Goal: Information Seeking & Learning: Find specific page/section

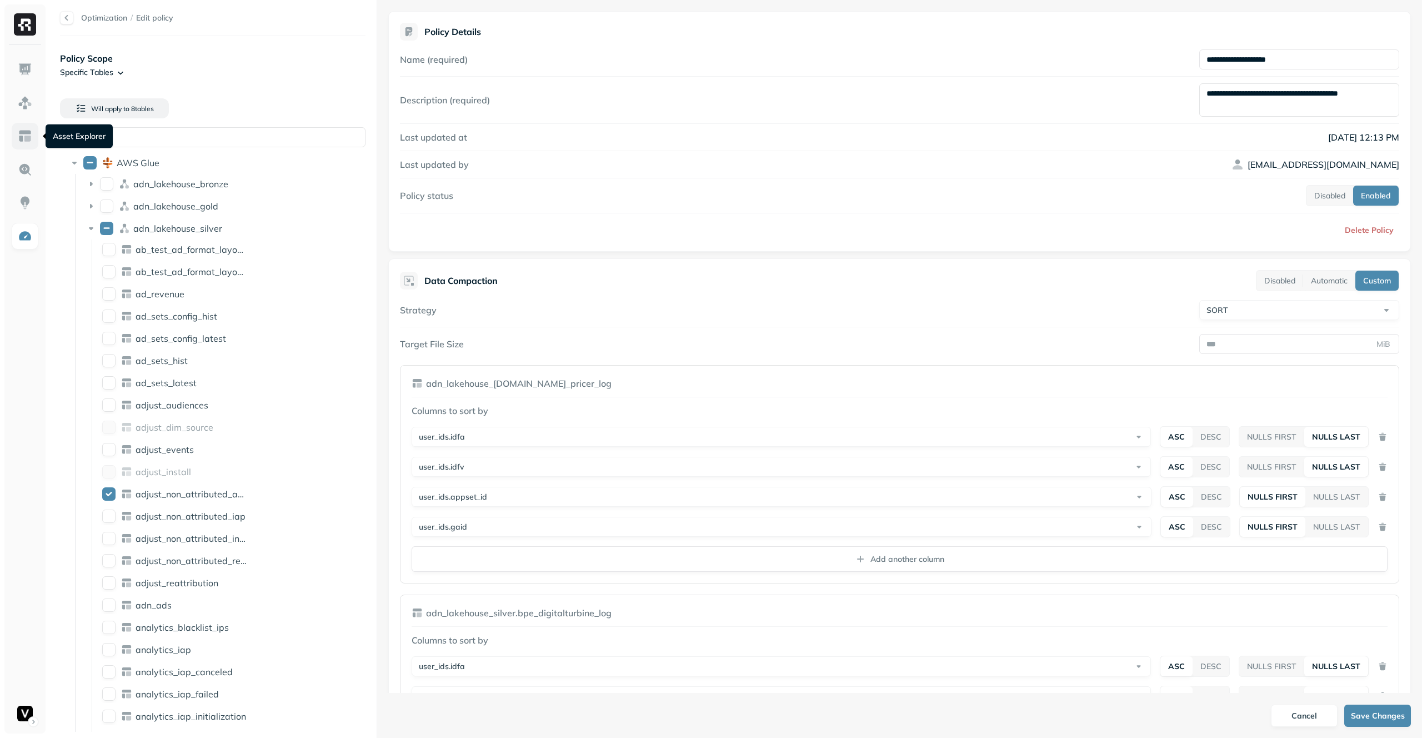
click at [21, 138] on img at bounding box center [25, 136] width 14 height 14
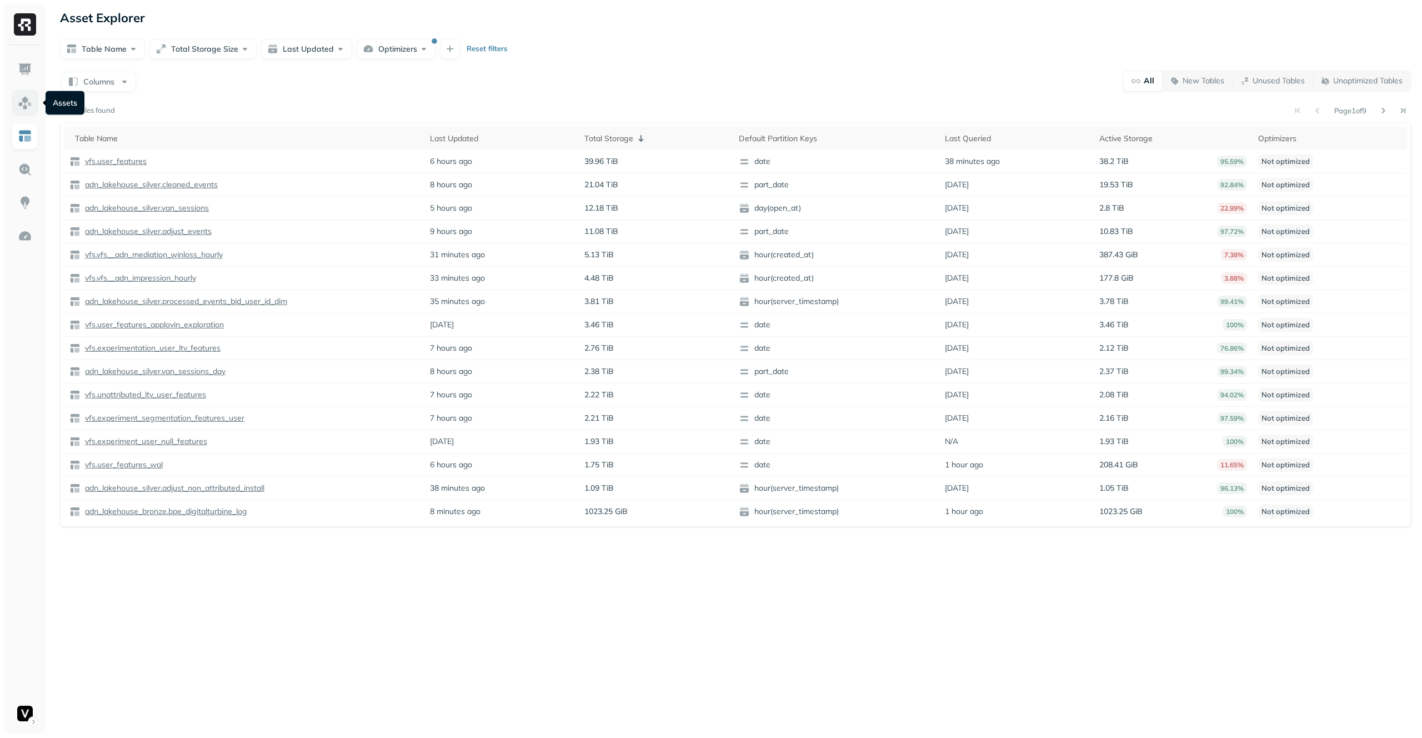
click at [30, 107] on img at bounding box center [25, 103] width 14 height 14
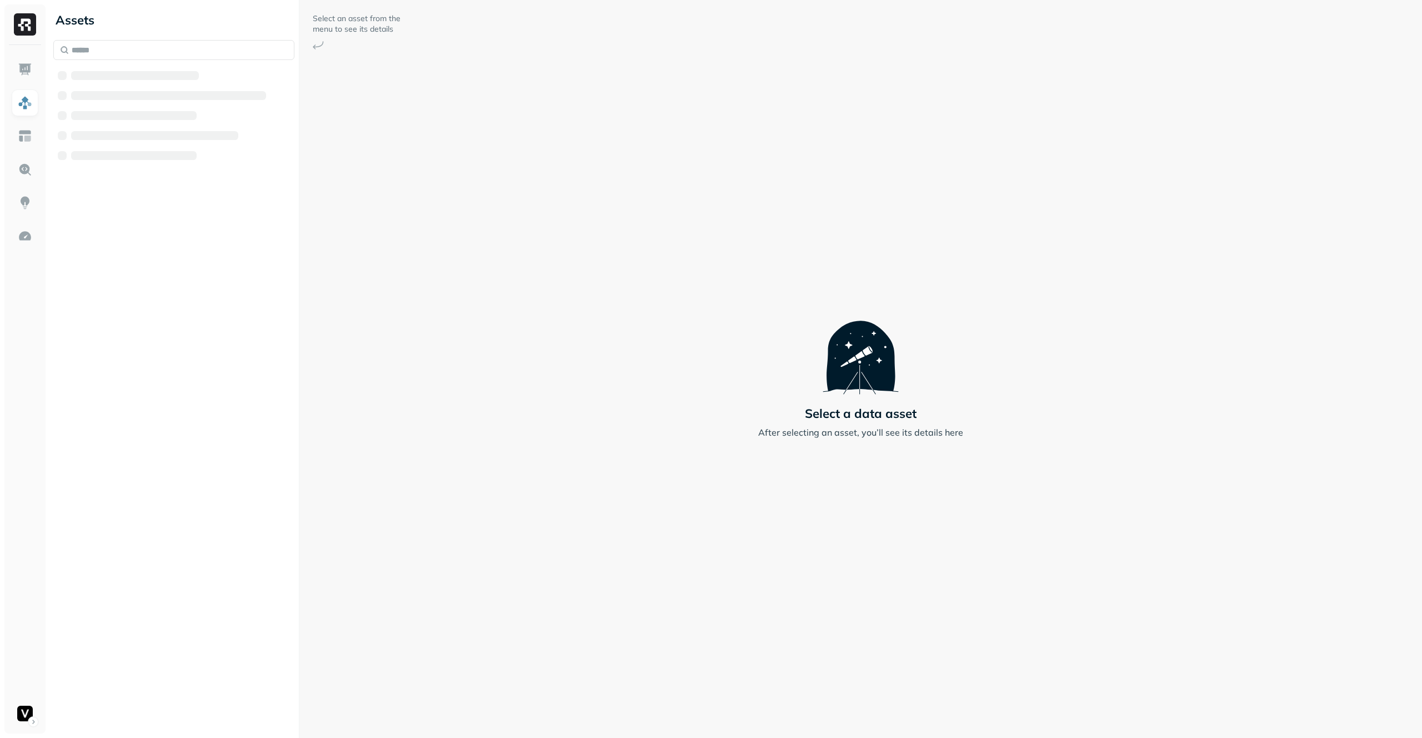
click at [108, 61] on div at bounding box center [173, 102] width 241 height 124
click at [113, 56] on input "text" at bounding box center [173, 50] width 241 height 20
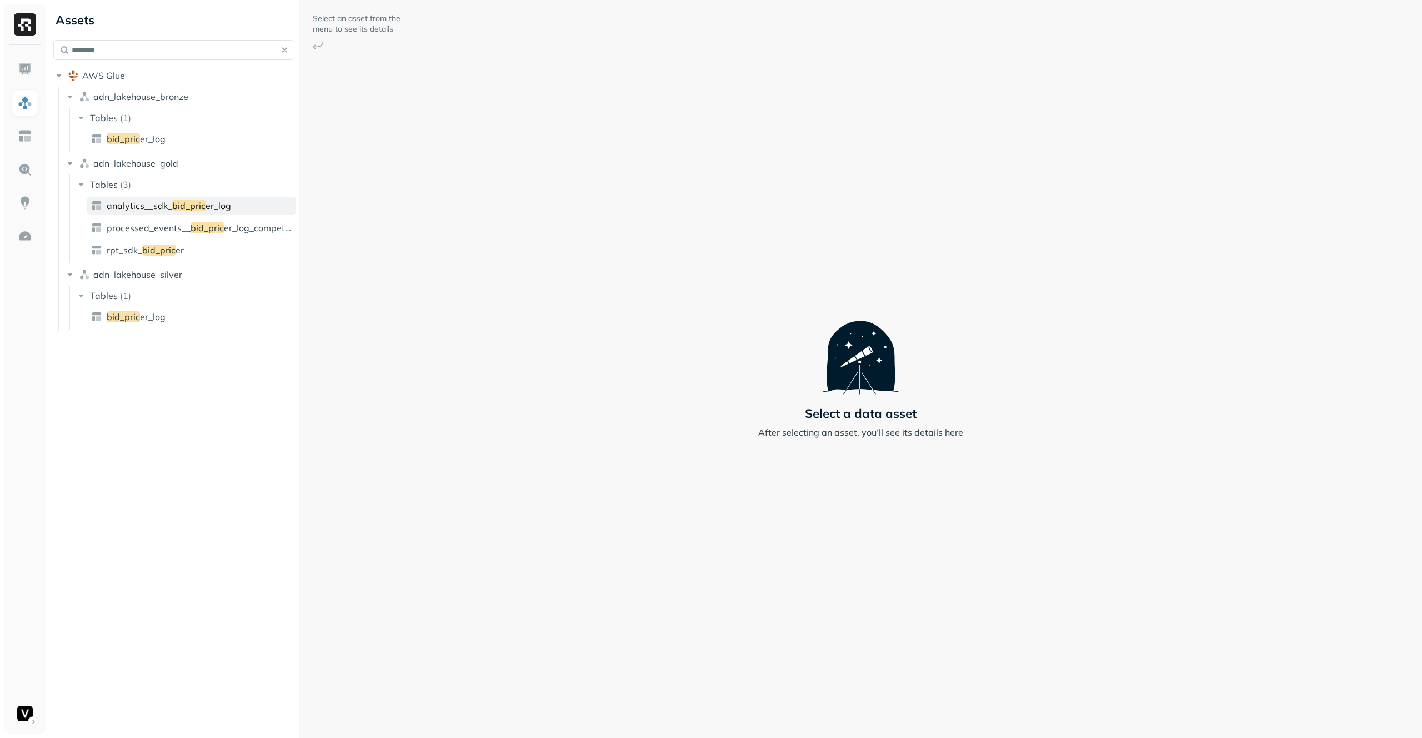
type input "********"
click at [177, 211] on span "bid_pric" at bounding box center [188, 205] width 33 height 11
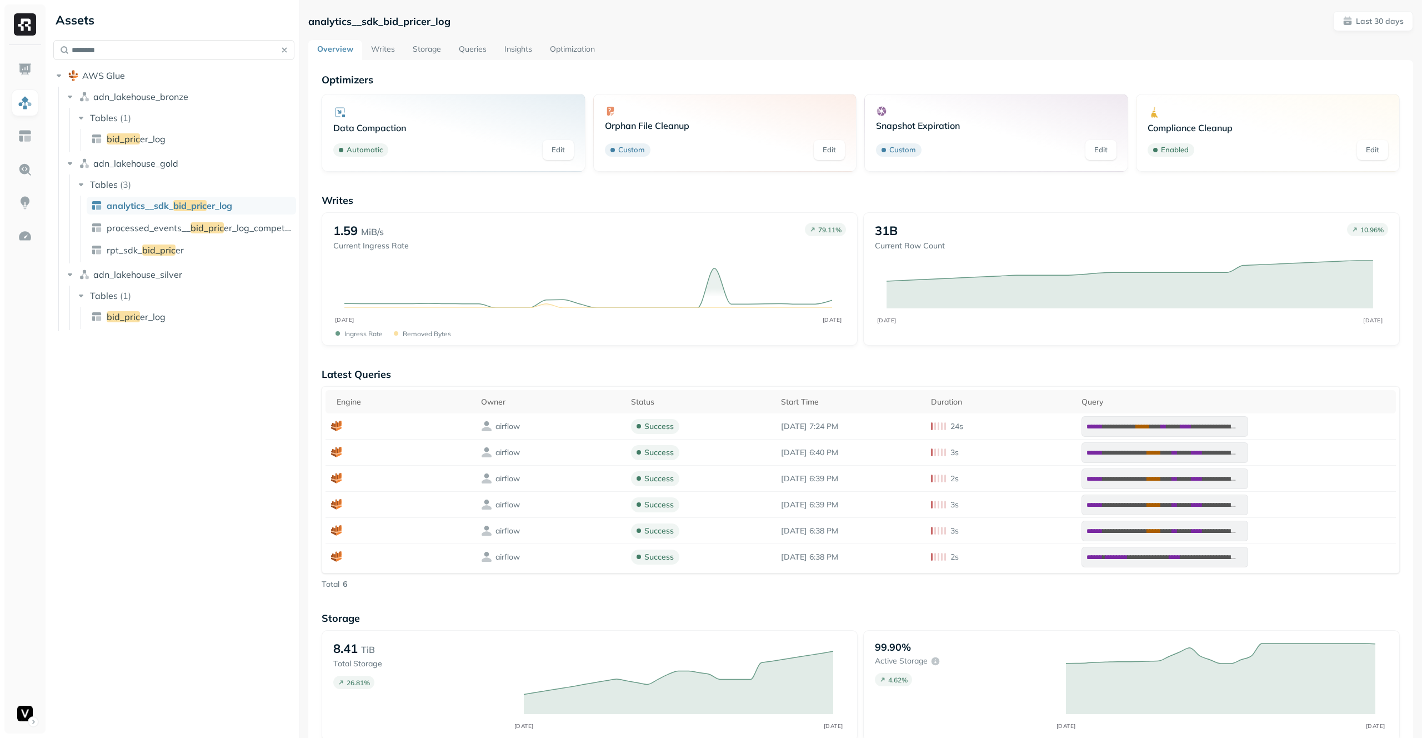
click at [416, 51] on link "Storage" at bounding box center [427, 50] width 46 height 20
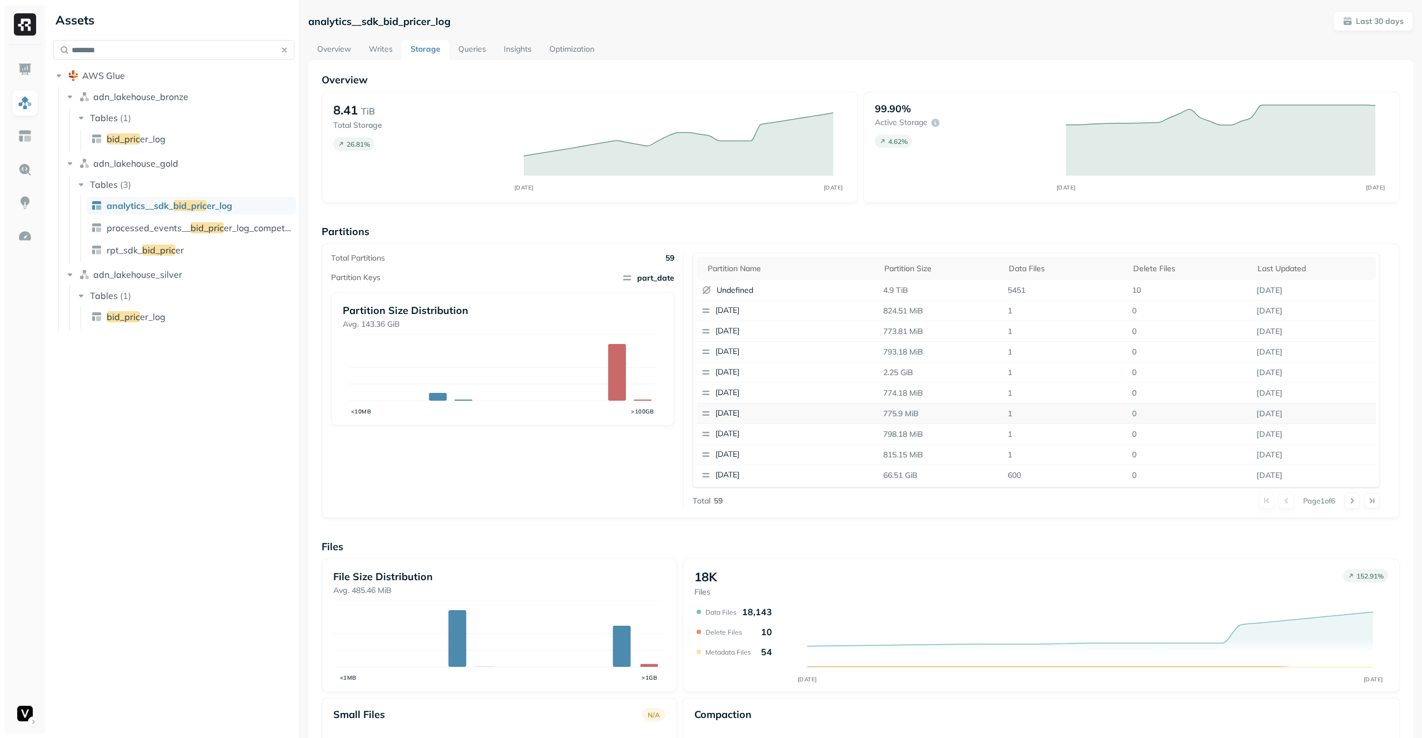
scroll to position [2, 0]
click at [1352, 505] on button at bounding box center [1352, 501] width 16 height 16
click at [1364, 501] on button at bounding box center [1372, 501] width 16 height 16
click at [1259, 501] on button at bounding box center [1267, 501] width 16 height 16
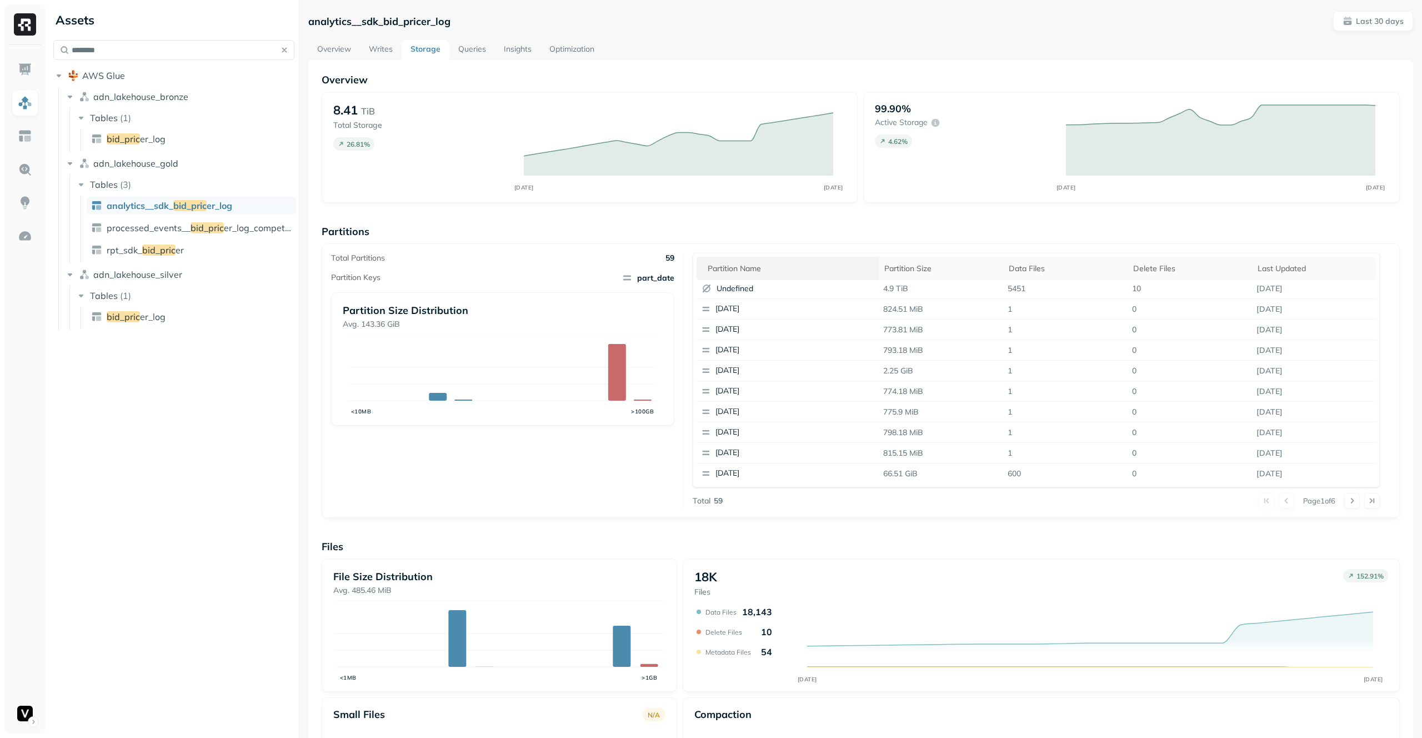
click at [739, 278] on th "Partition name" at bounding box center [788, 268] width 182 height 23
click at [742, 276] on th "Partition name" at bounding box center [788, 268] width 182 height 23
click at [739, 273] on div "Partition name" at bounding box center [791, 268] width 166 height 13
click at [739, 273] on div "Partition name" at bounding box center [791, 268] width 166 height 11
click at [739, 273] on div "Partition name" at bounding box center [791, 268] width 166 height 13
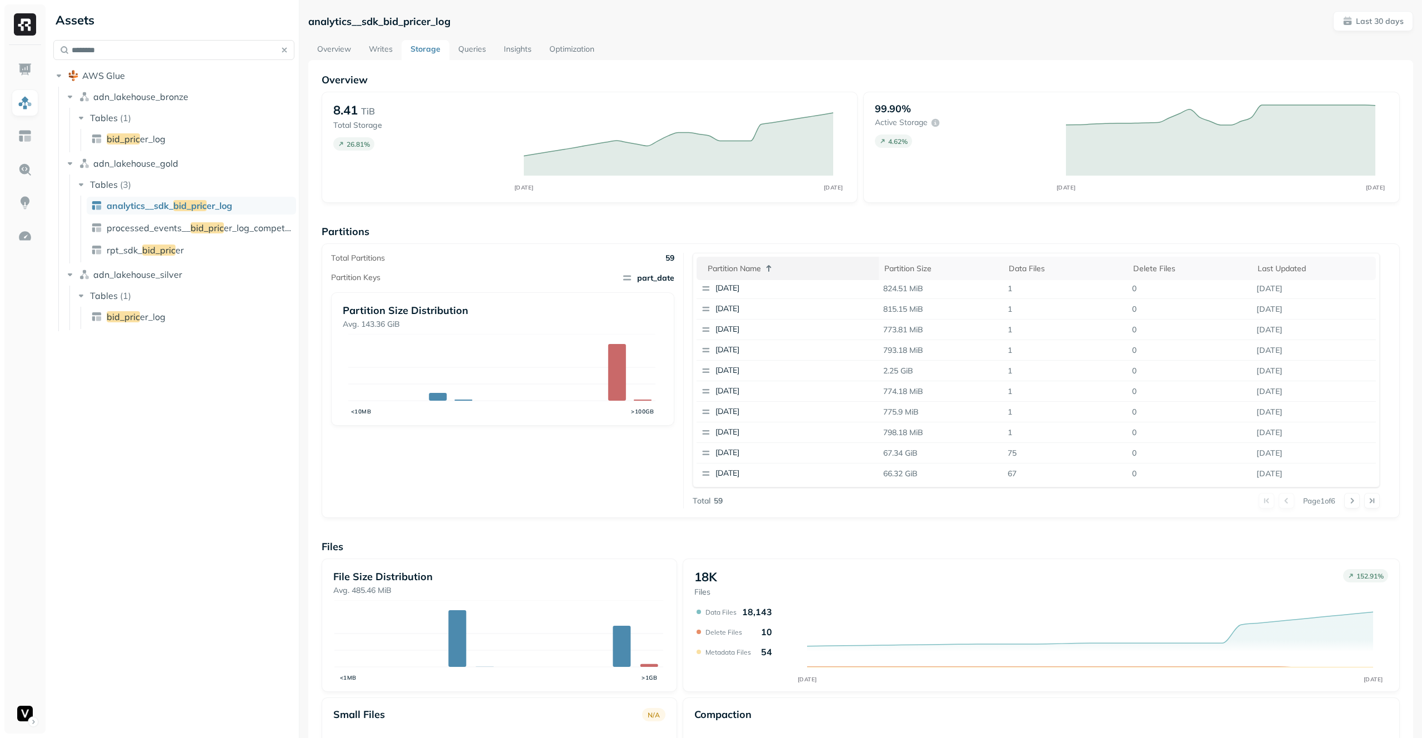
click at [739, 273] on div "Partition name" at bounding box center [791, 268] width 166 height 13
